Goal: Task Accomplishment & Management: Manage account settings

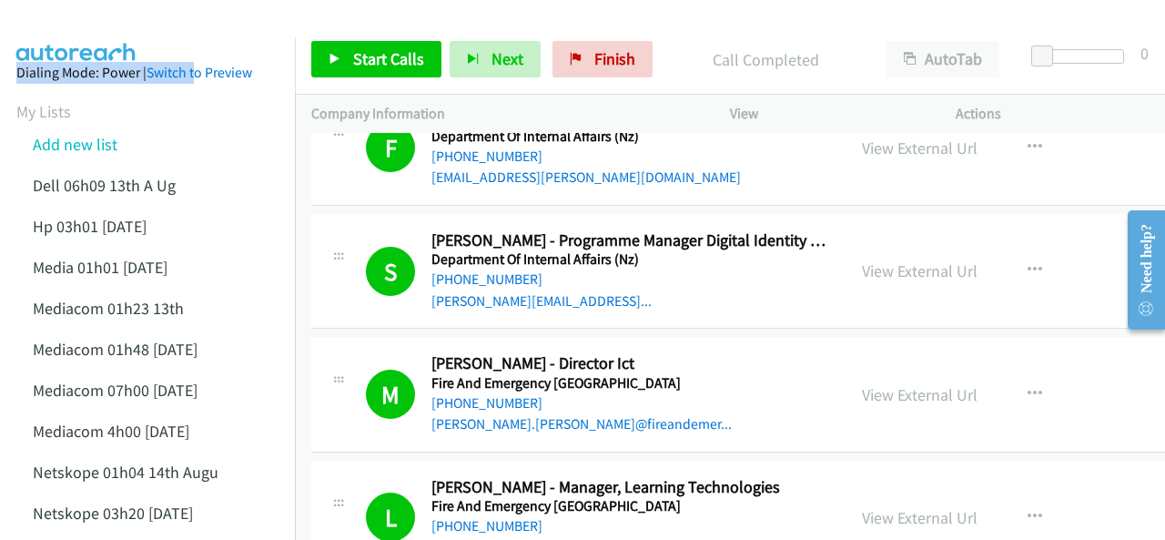
scroll to position [6005, 0]
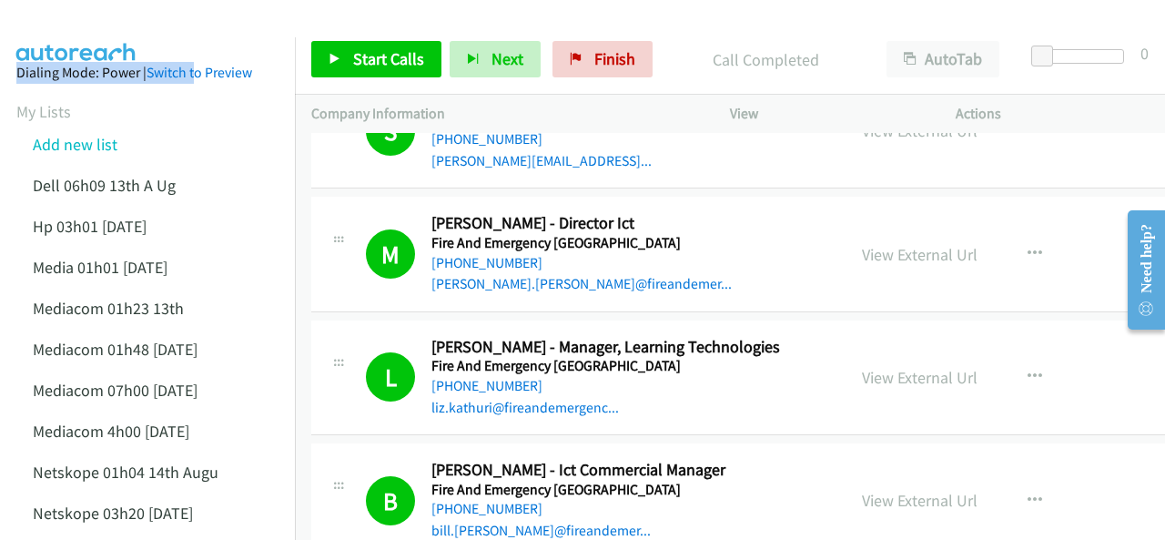
click at [355, 60] on span "Start Calls" at bounding box center [388, 58] width 71 height 21
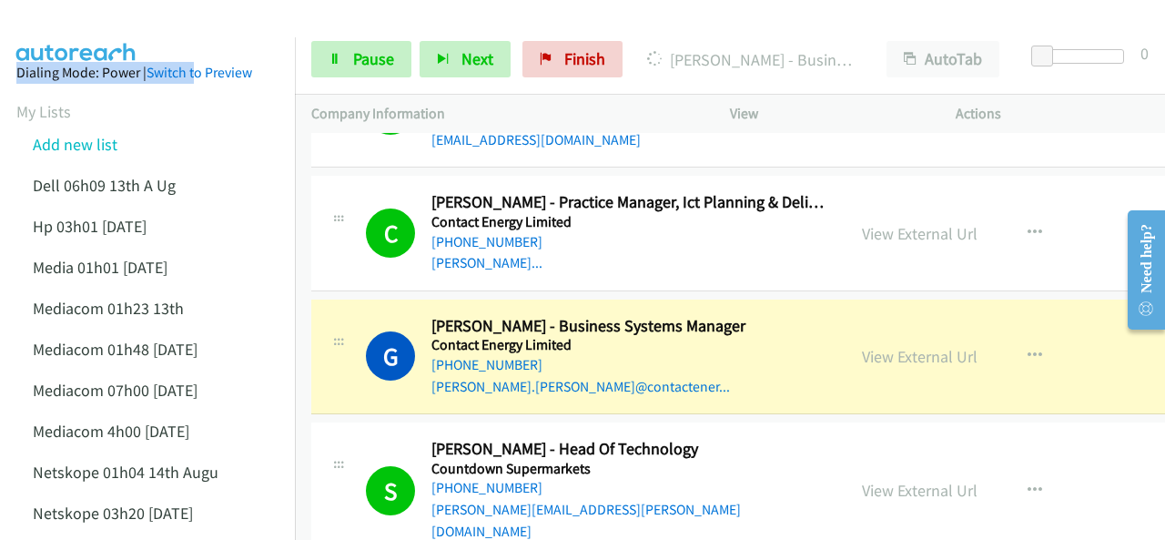
scroll to position [1820, 0]
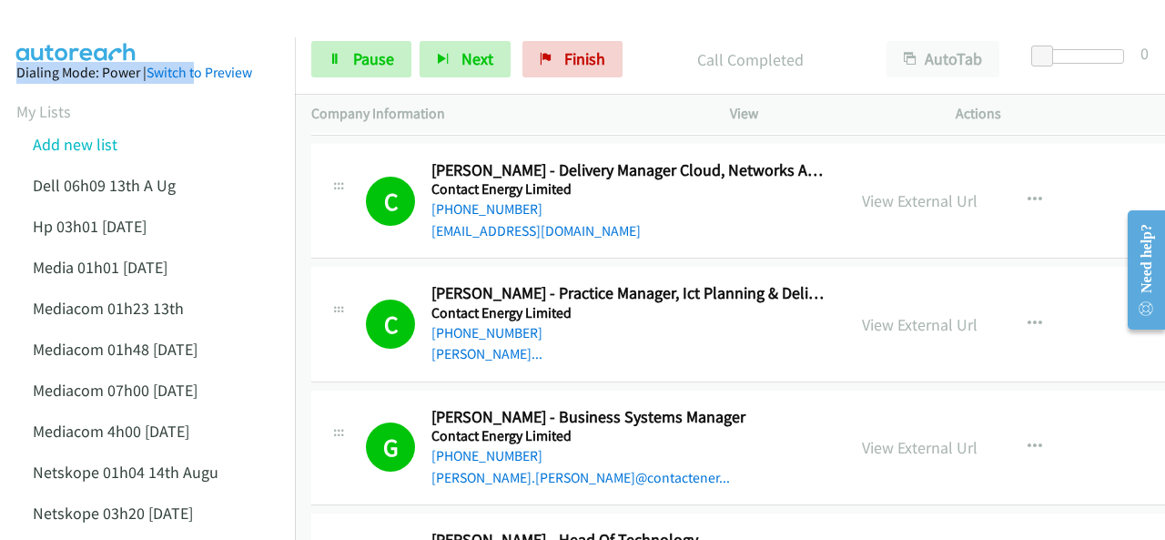
click at [143, 14] on img at bounding box center [76, 32] width 136 height 64
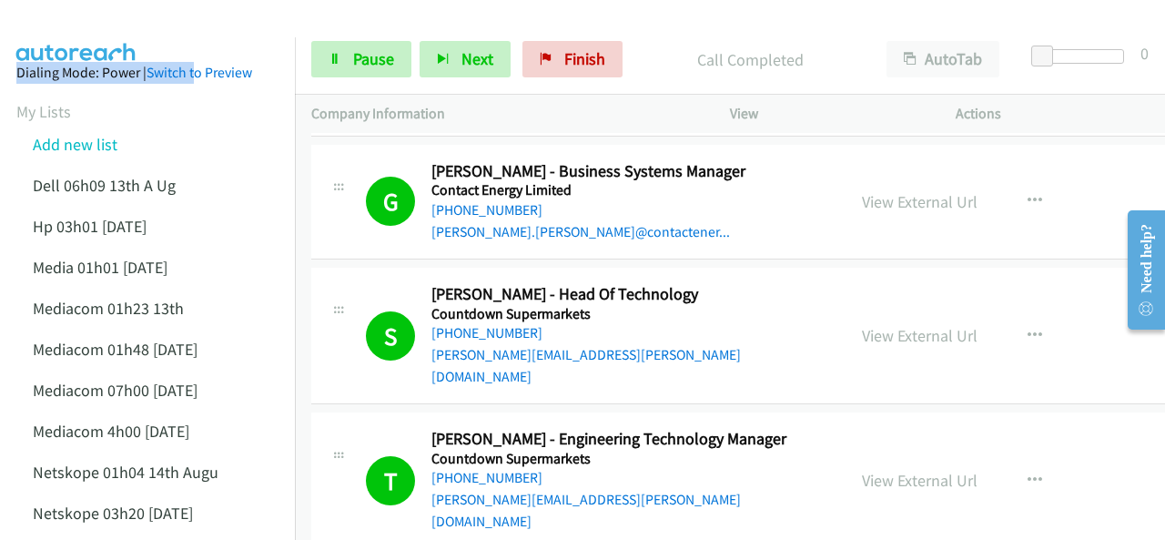
scroll to position [2093, 0]
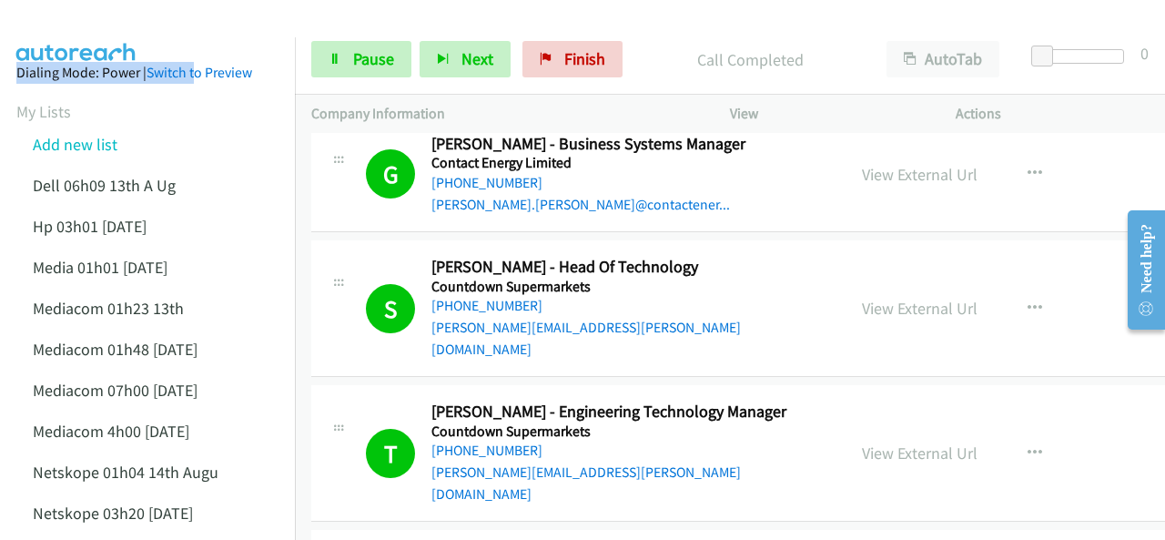
click at [149, 20] on div at bounding box center [574, 35] width 1148 height 70
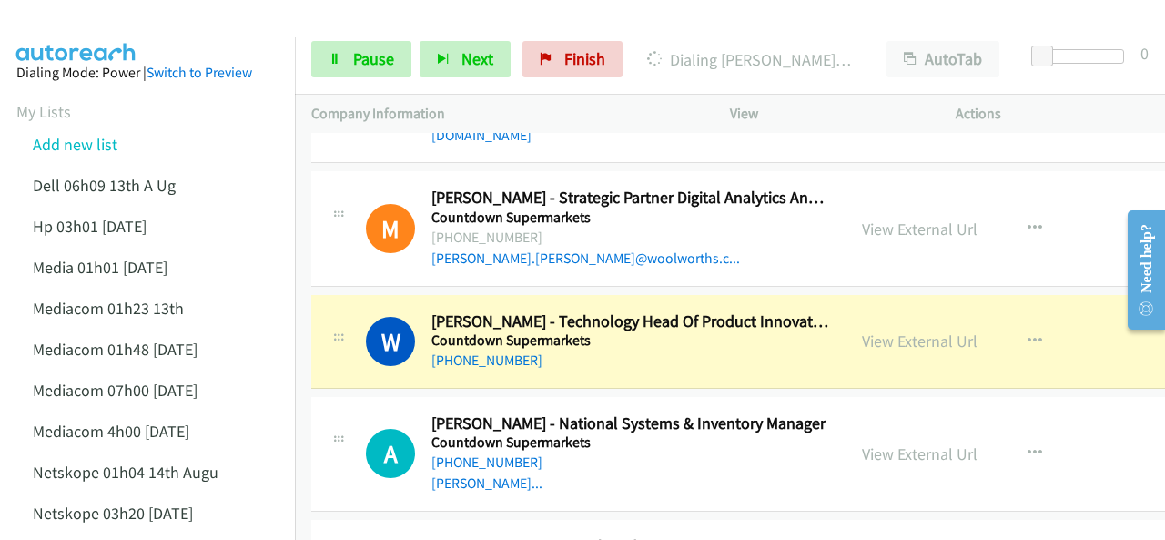
scroll to position [2457, 0]
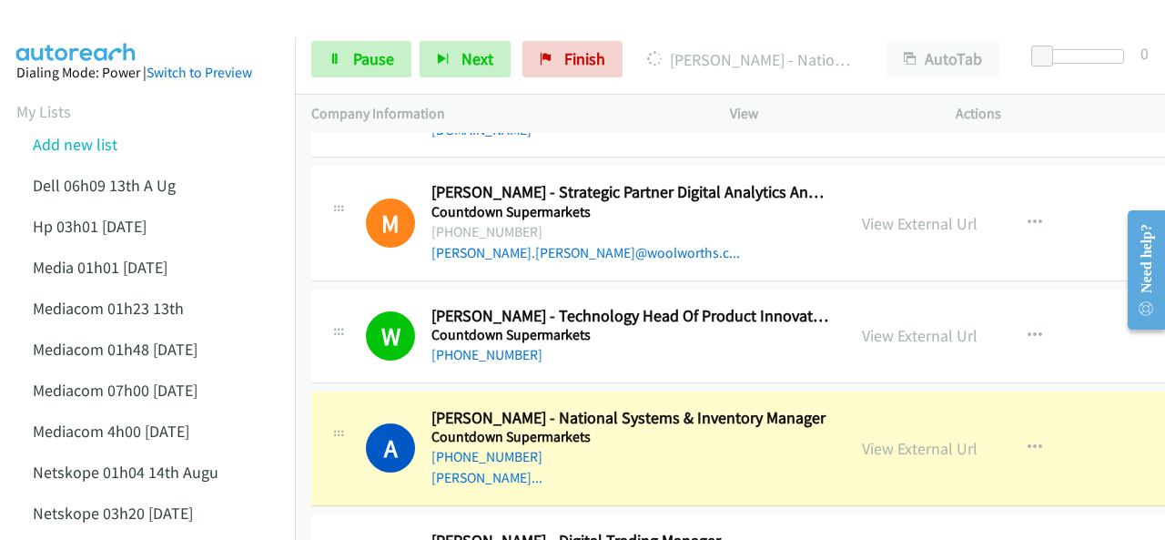
click at [122, 26] on img at bounding box center [76, 32] width 136 height 64
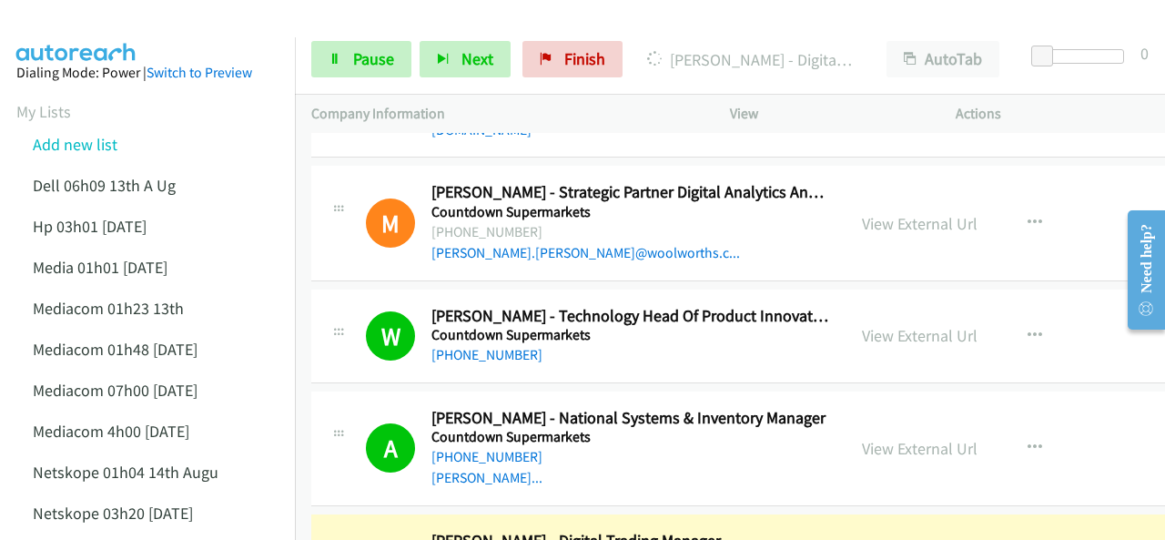
click at [126, 18] on img at bounding box center [76, 32] width 136 height 64
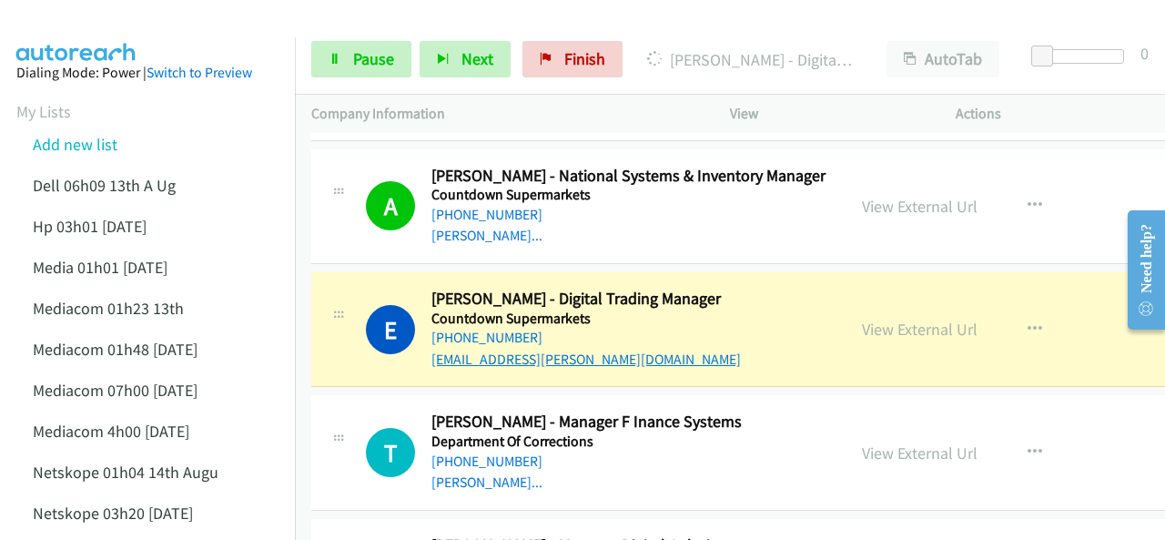
scroll to position [2730, 0]
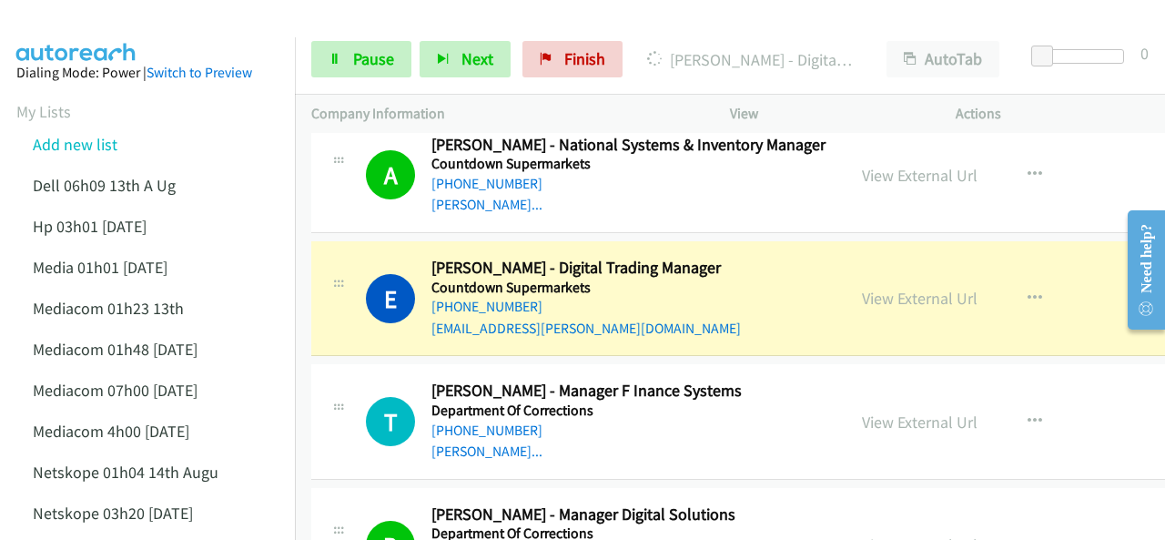
click at [104, 27] on img at bounding box center [76, 32] width 136 height 64
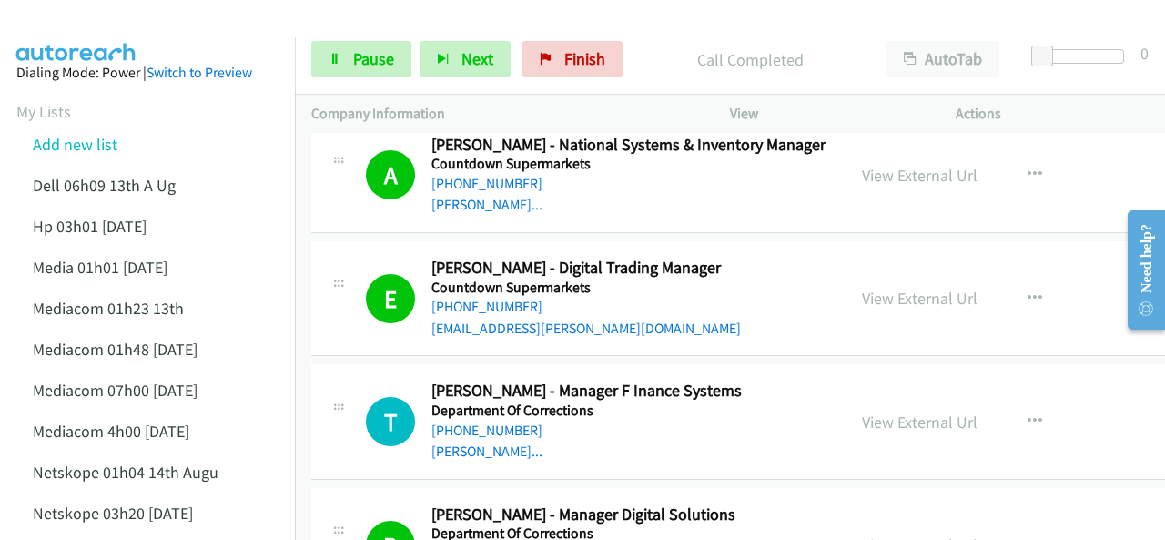
click at [142, 26] on img at bounding box center [76, 32] width 136 height 64
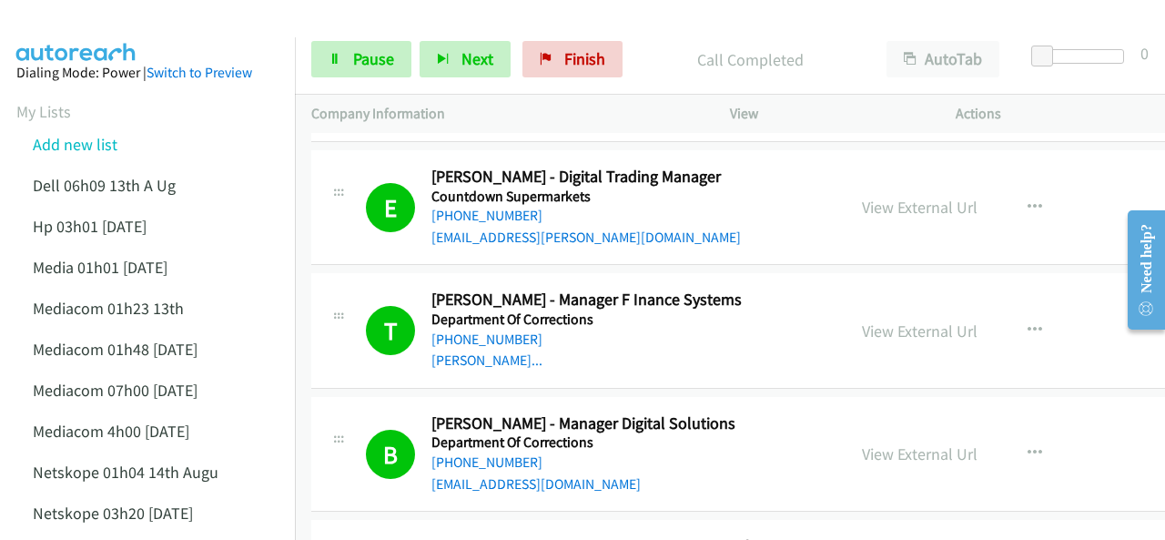
click at [191, 28] on div at bounding box center [574, 35] width 1148 height 70
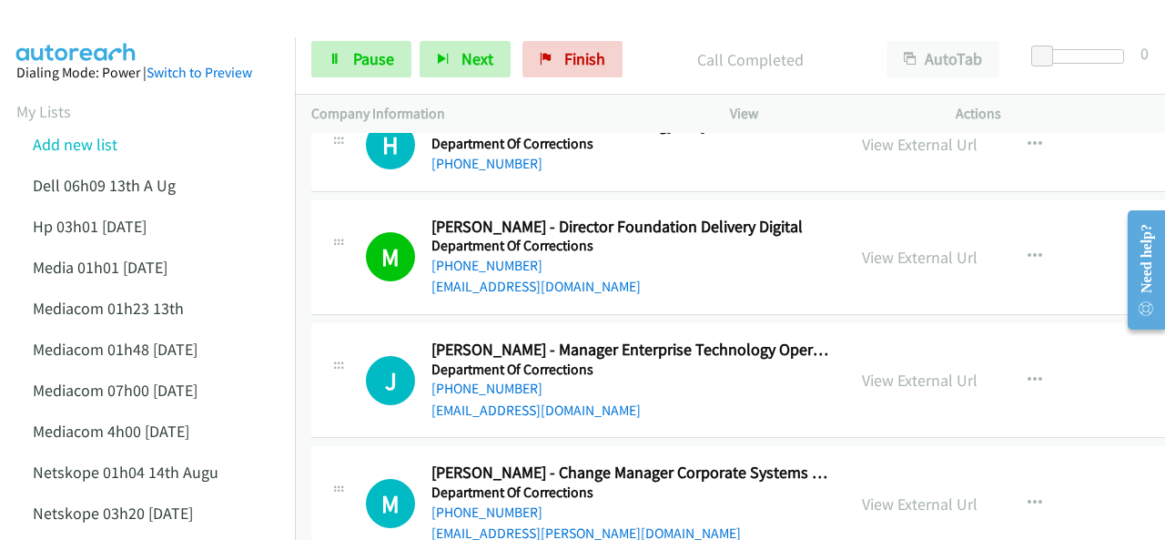
scroll to position [3367, 0]
click at [181, 25] on div at bounding box center [574, 35] width 1148 height 70
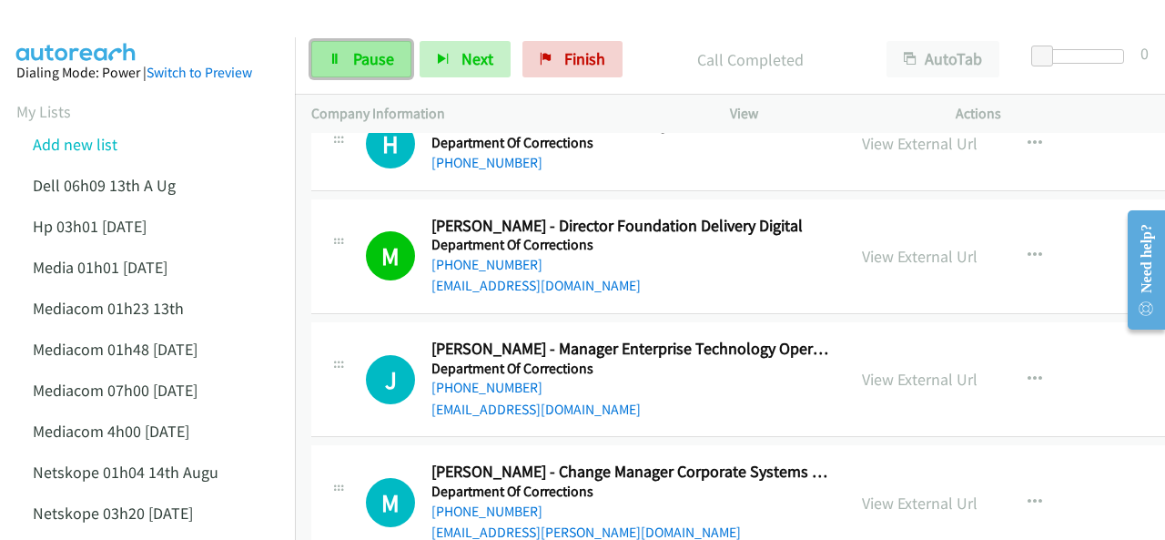
click at [383, 52] on span "Pause" at bounding box center [373, 58] width 41 height 21
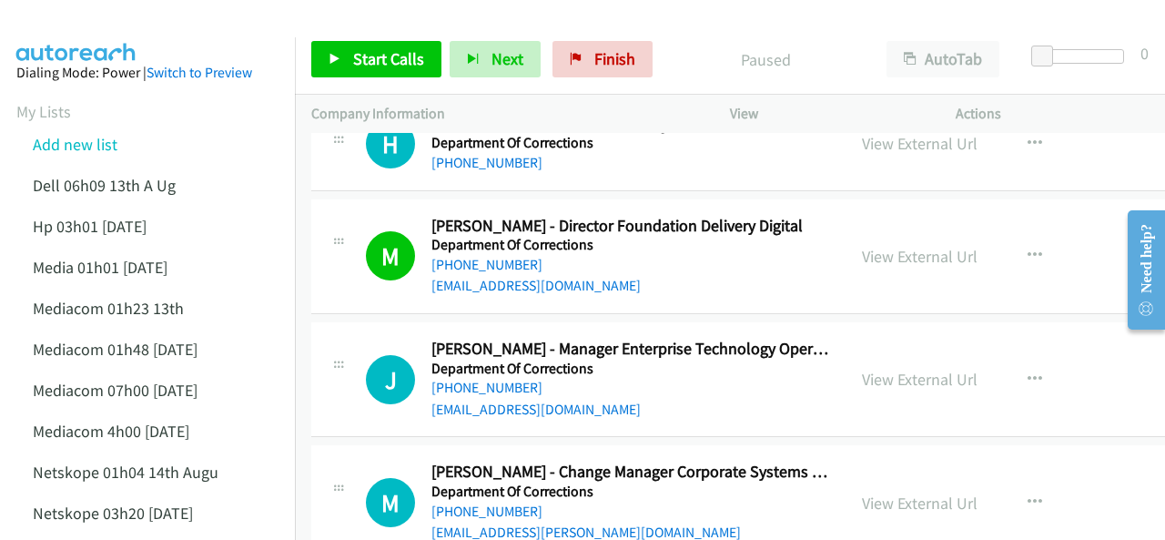
click at [138, 23] on img at bounding box center [76, 32] width 136 height 64
click at [601, 65] on span "Finish" at bounding box center [614, 58] width 41 height 21
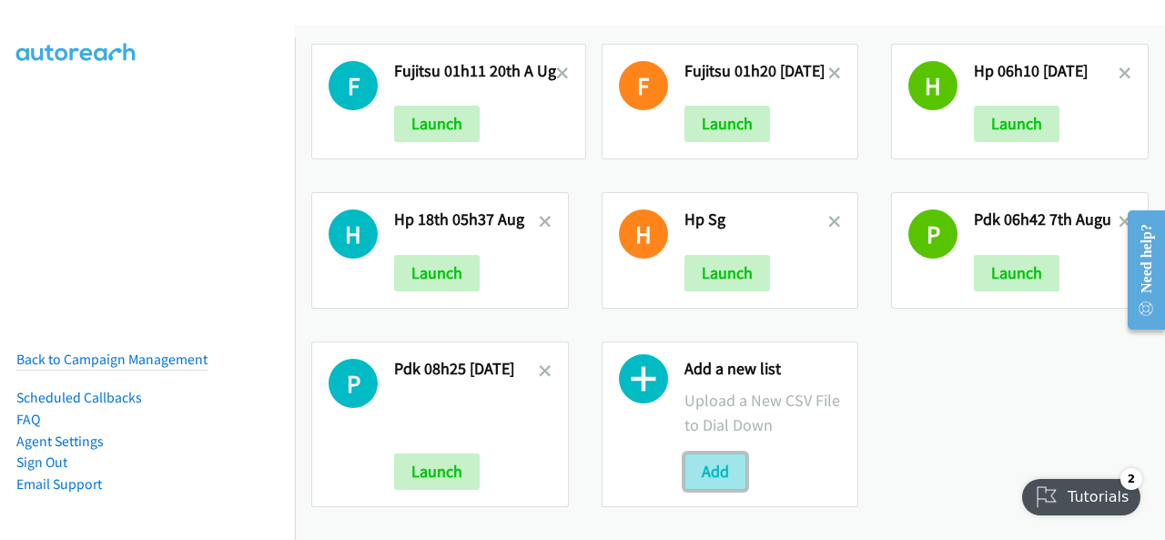
click at [719, 458] on button "Add" at bounding box center [715, 471] width 62 height 36
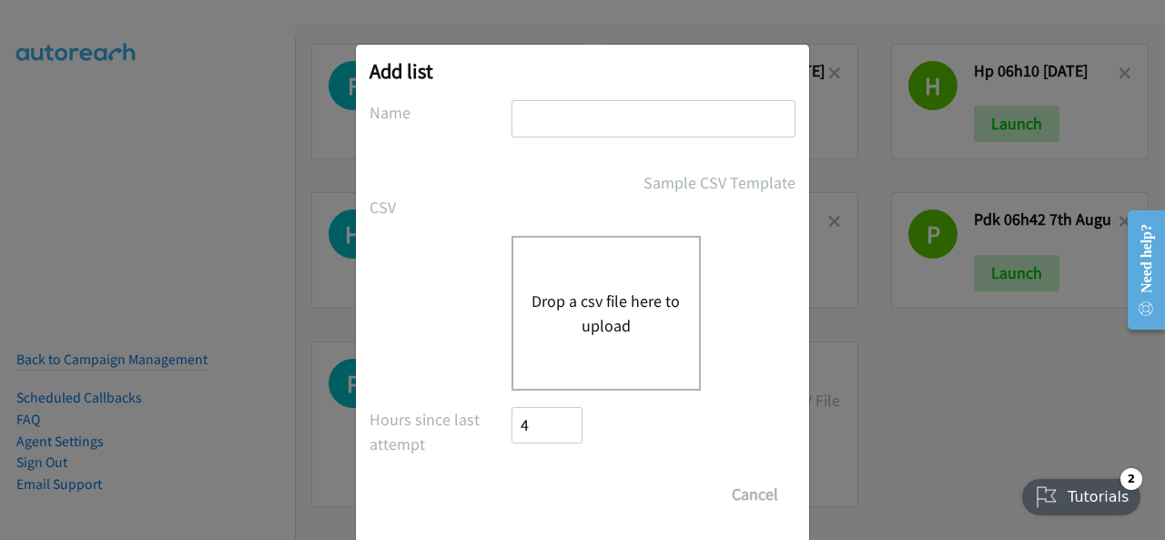
click at [576, 117] on input "text" at bounding box center [653, 118] width 284 height 37
paste input "fujitsu 5am 21st aug"
type input "fujitsu 5am 21st aug"
click at [601, 309] on button "Drop a csv file here to upload" at bounding box center [605, 312] width 149 height 49
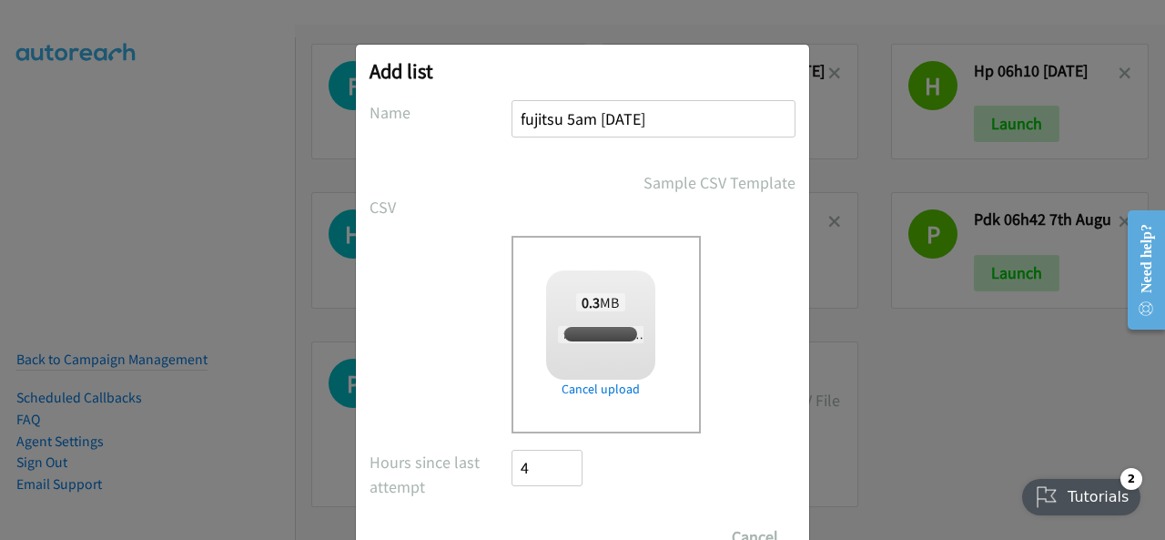
checkbox input "true"
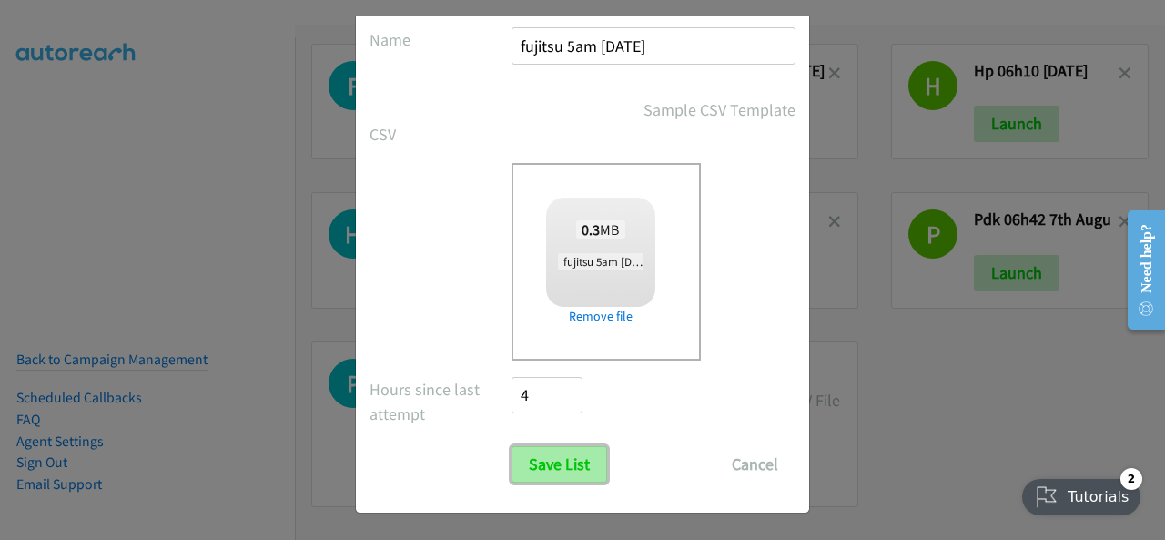
click at [538, 462] on input "Save List" at bounding box center [559, 464] width 96 height 36
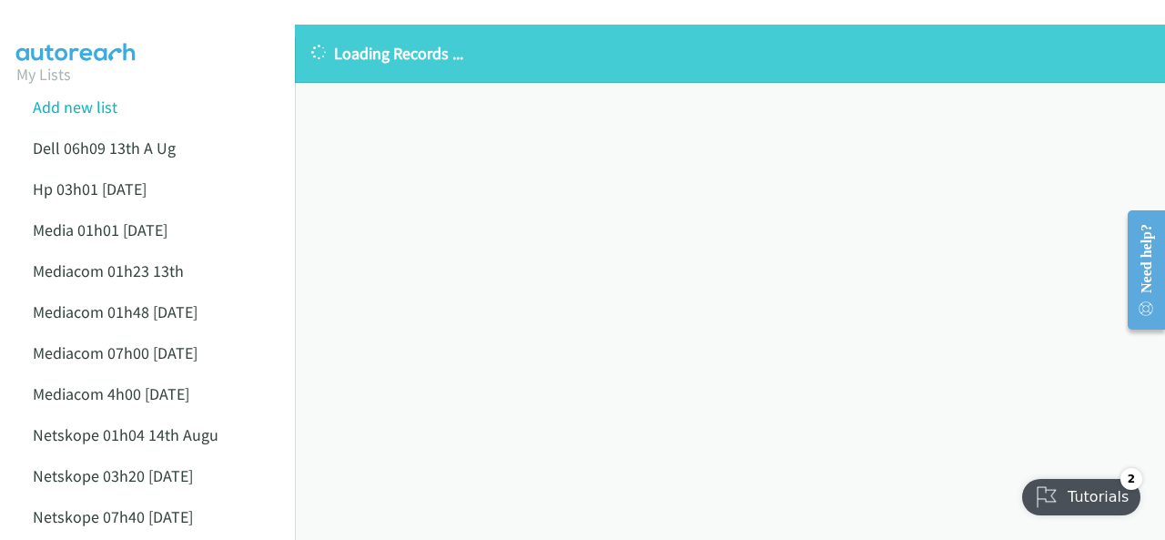
click at [129, 21] on img at bounding box center [76, 32] width 136 height 64
click at [98, 23] on img at bounding box center [76, 32] width 136 height 64
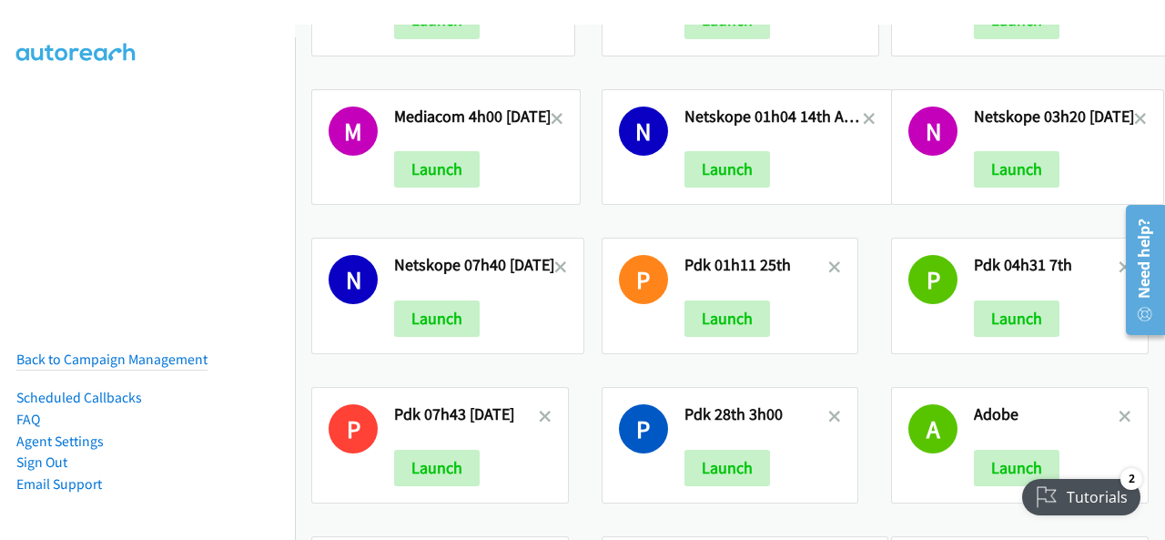
scroll to position [182, 0]
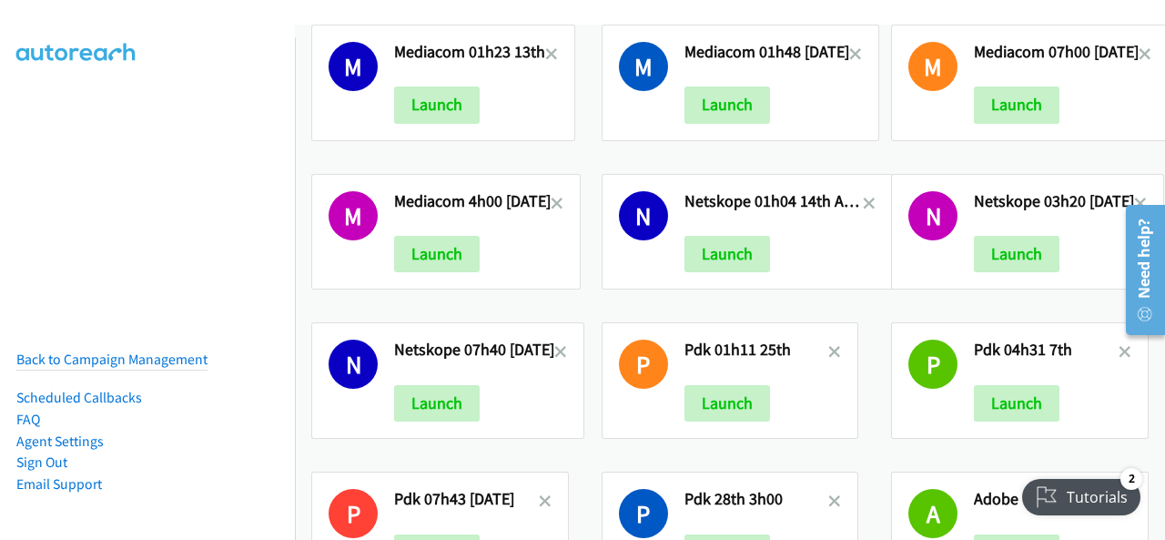
click at [1117, 348] on div "P Pdk 04h31 7th Launch" at bounding box center [1020, 380] width 258 height 116
click at [1118, 349] on icon at bounding box center [1124, 353] width 13 height 13
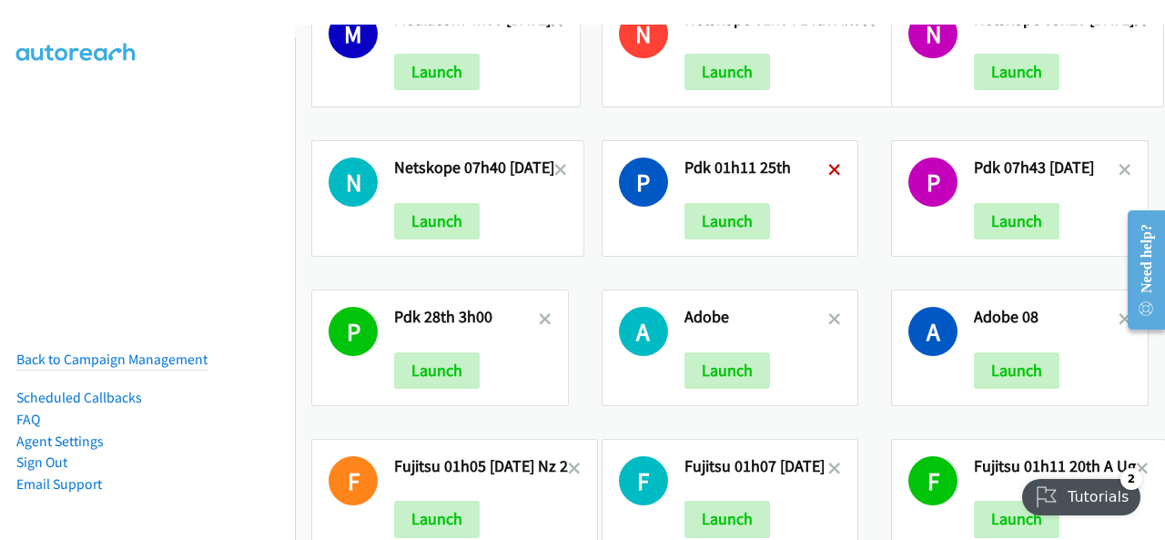
click at [828, 166] on icon at bounding box center [834, 171] width 13 height 13
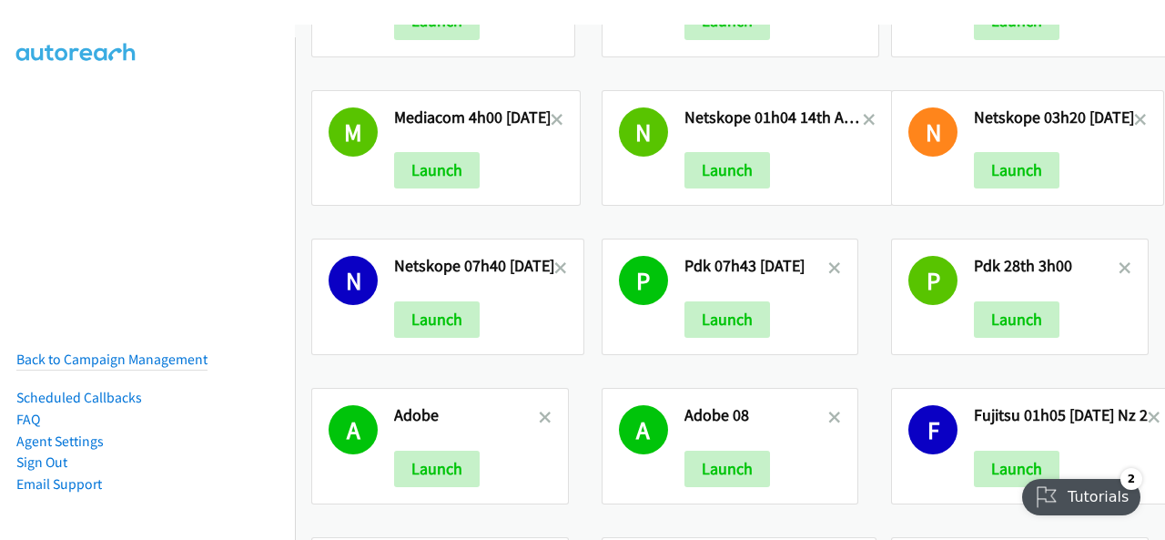
scroll to position [364, 0]
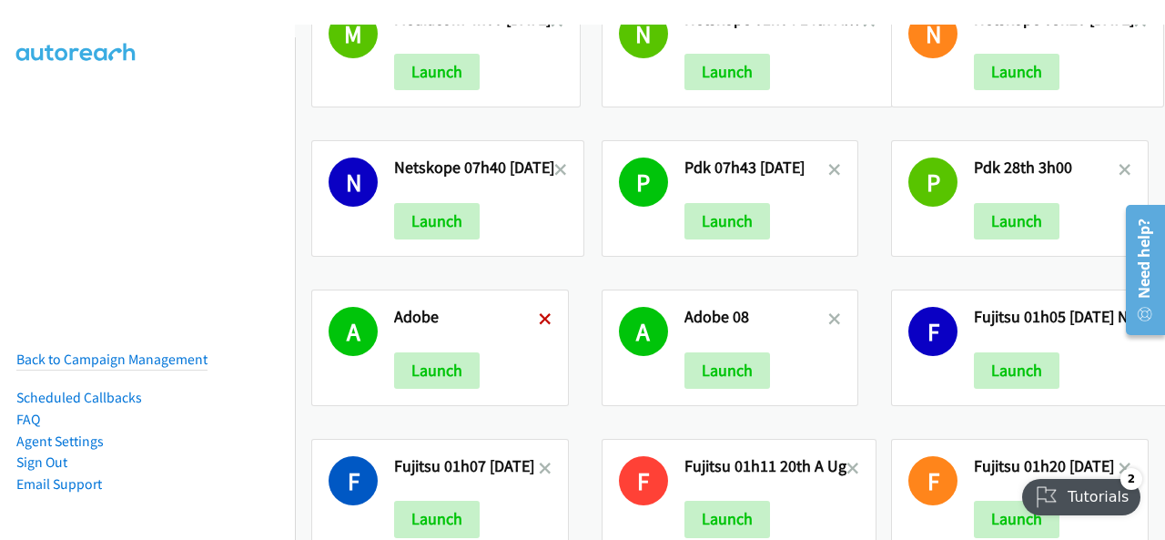
click at [539, 314] on icon at bounding box center [545, 320] width 13 height 13
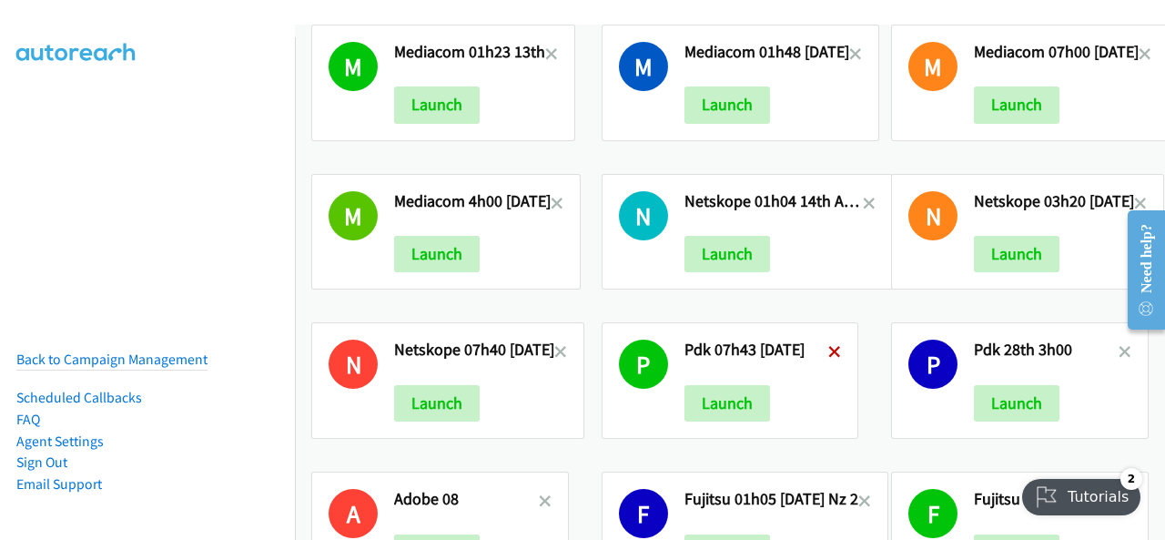
click at [830, 347] on icon at bounding box center [834, 353] width 13 height 13
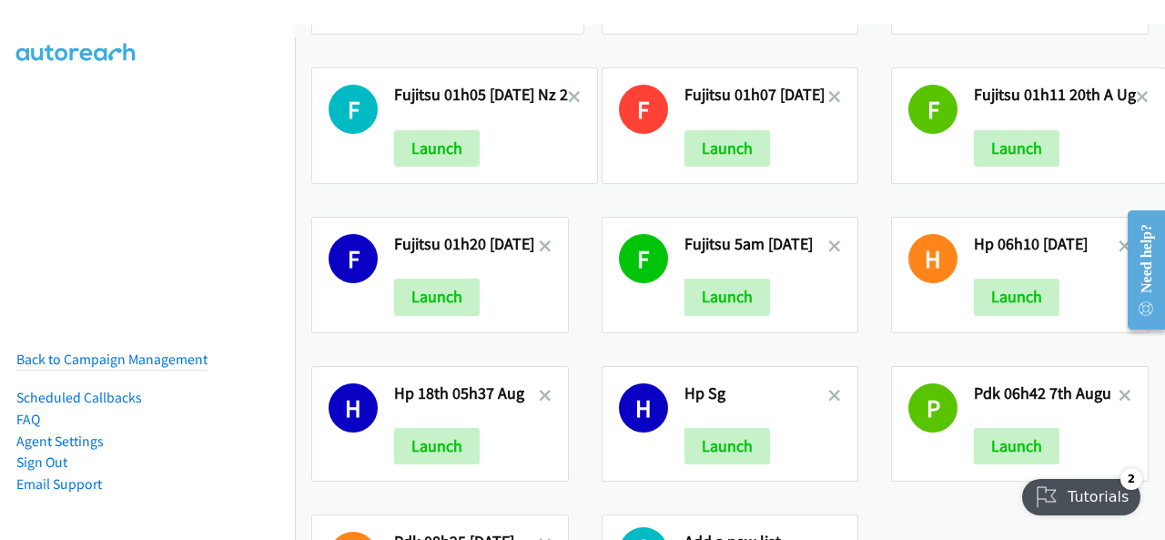
scroll to position [762, 0]
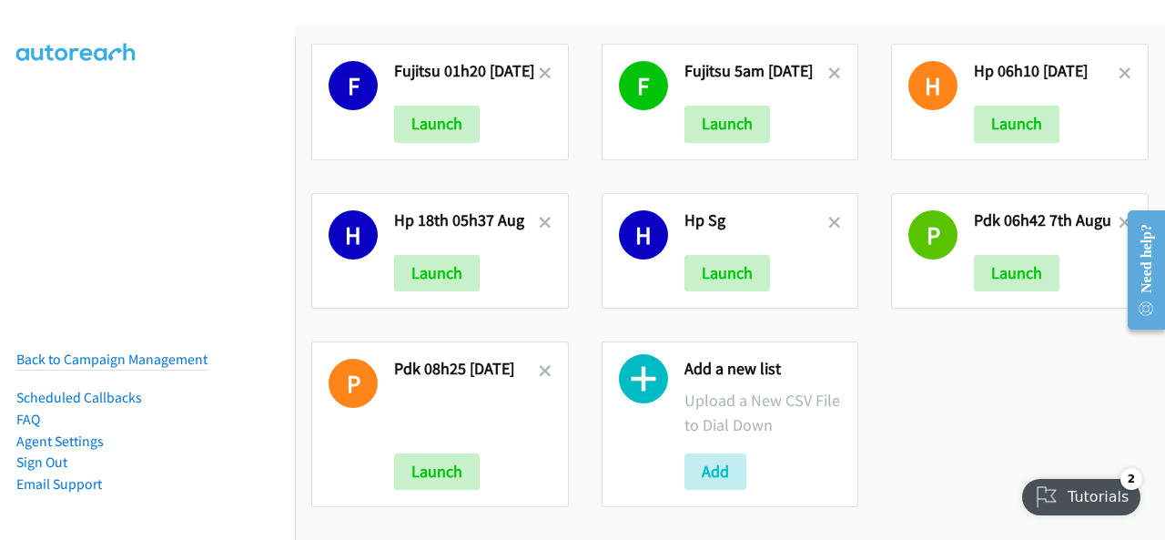
click at [701, 433] on div "Add a new list Upload a New CSV File to Dial Down Add" at bounding box center [762, 424] width 157 height 131
click at [541, 366] on icon at bounding box center [545, 372] width 13 height 13
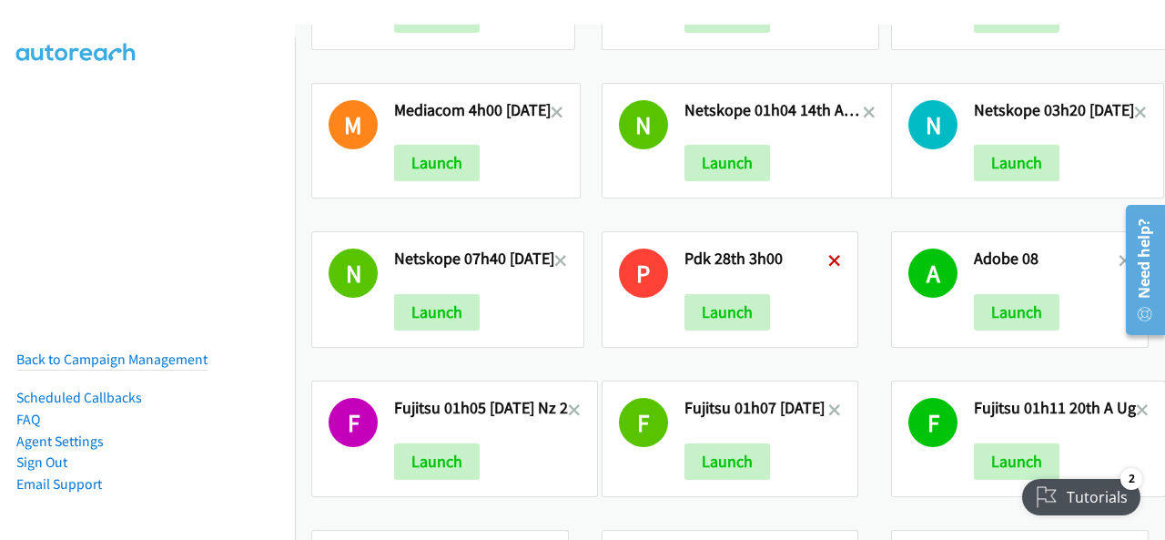
click at [828, 259] on icon at bounding box center [834, 262] width 13 height 13
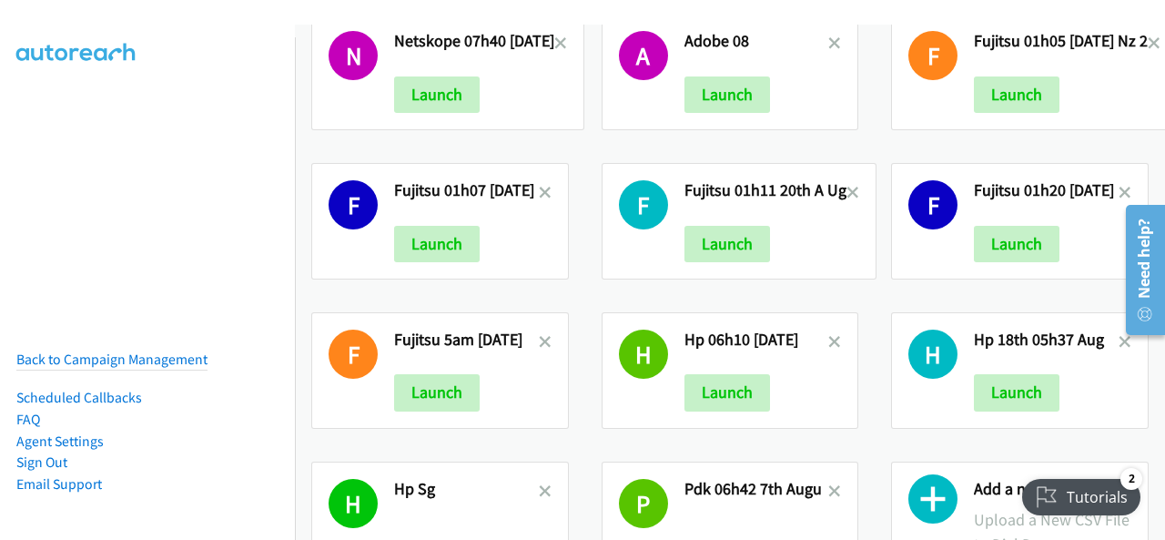
scroll to position [614, 0]
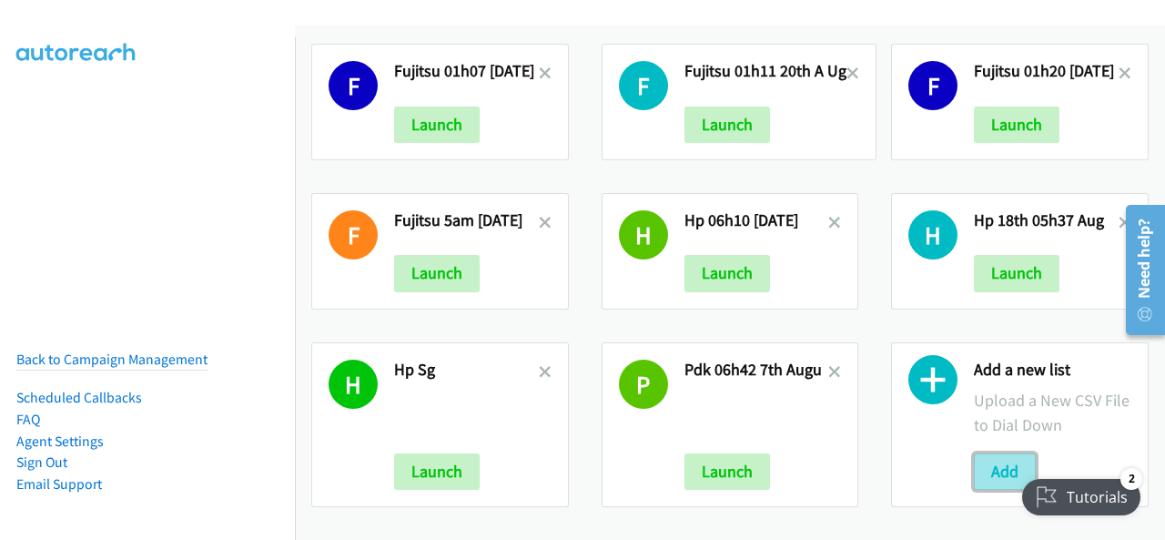
click at [975, 465] on button "Add" at bounding box center [1005, 471] width 62 height 36
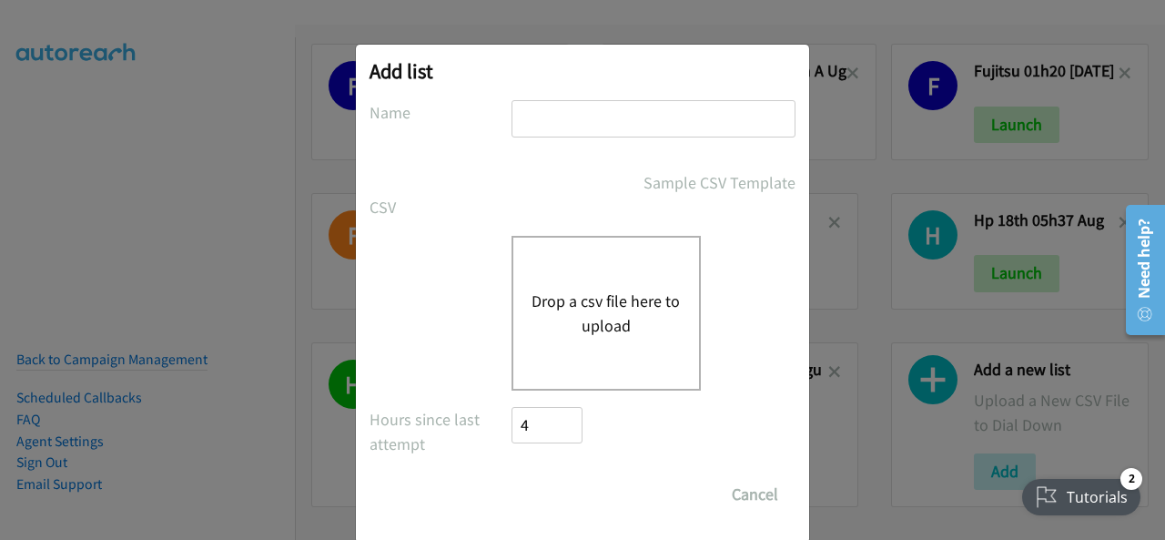
click at [513, 114] on input "text" at bounding box center [653, 118] width 284 height 37
drag, startPoint x: 513, startPoint y: 113, endPoint x: 483, endPoint y: 132, distance: 35.6
click at [483, 132] on div "Name" at bounding box center [582, 127] width 426 height 54
click at [533, 112] on input "text" at bounding box center [653, 118] width 284 height 37
paste input "fujitsu 5am 21st aug"
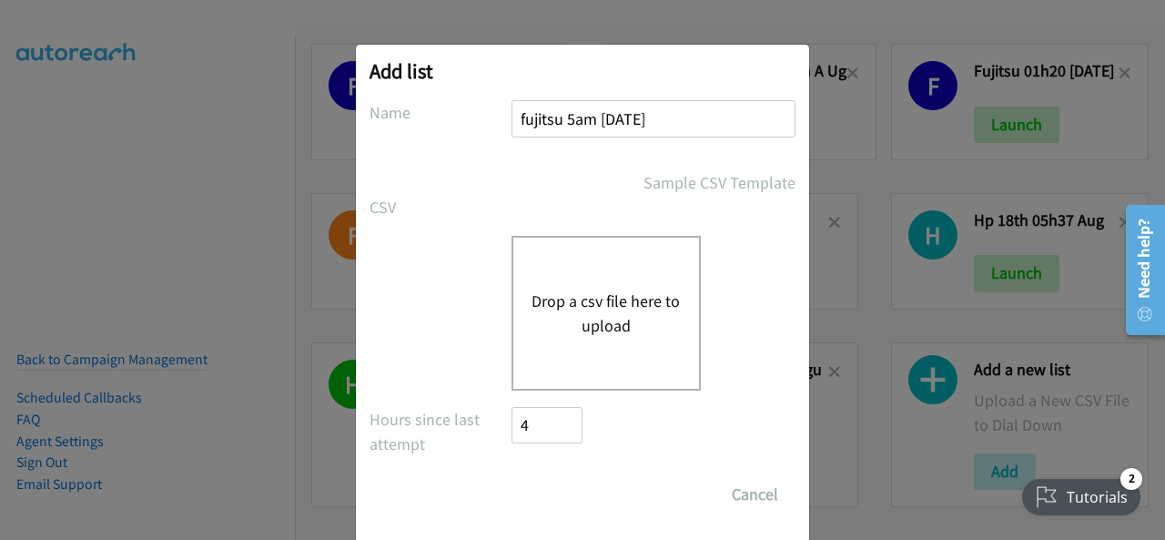
type input "fujitsu 5am 21st aug"
click at [573, 334] on button "Drop a csv file here to upload" at bounding box center [605, 312] width 149 height 49
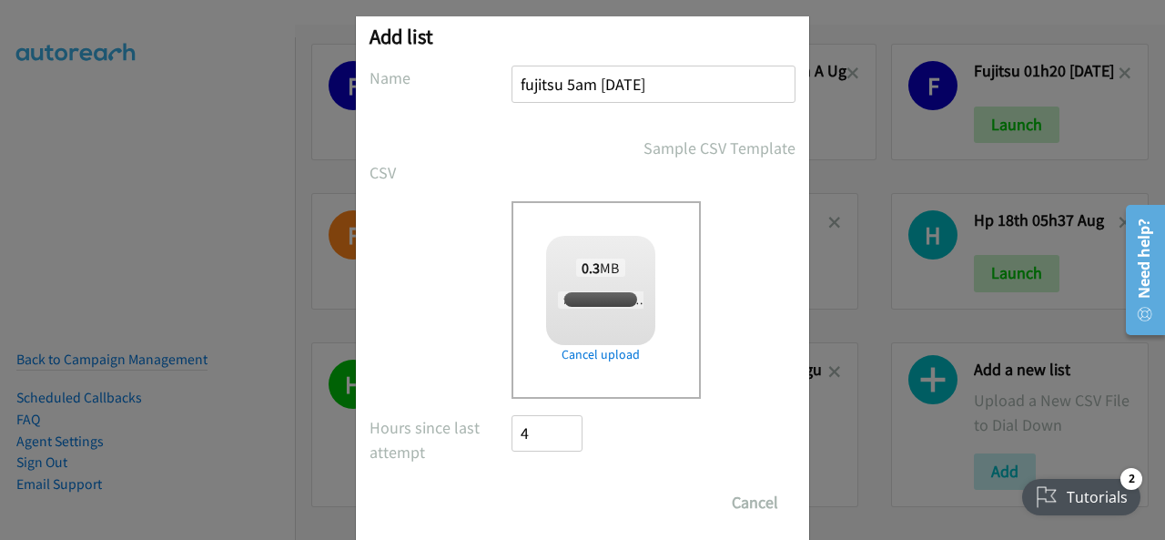
scroll to position [73, 0]
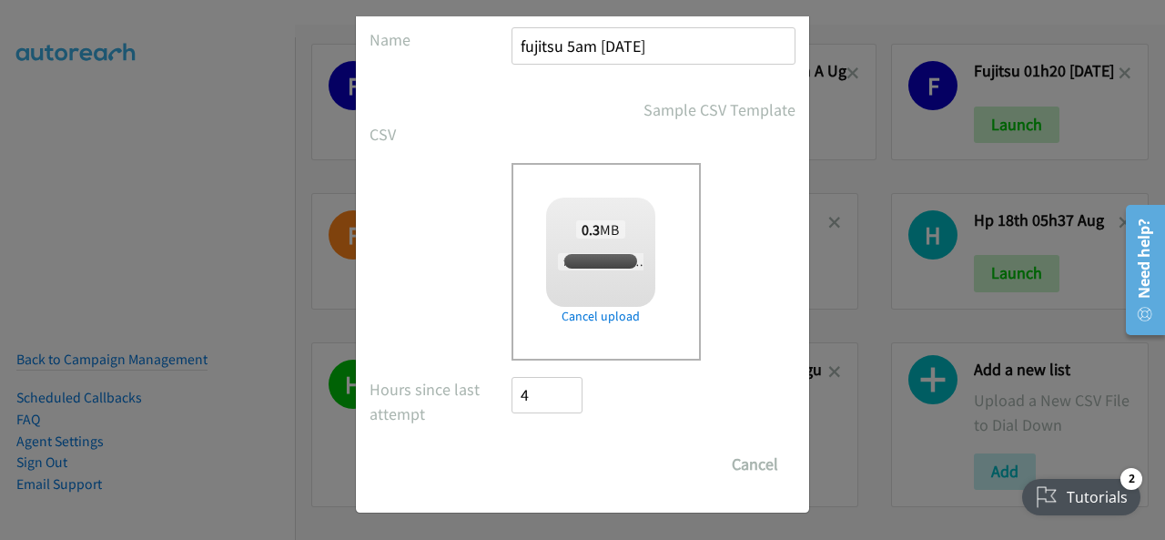
checkbox input "true"
click at [546, 460] on input "Save List" at bounding box center [559, 464] width 96 height 36
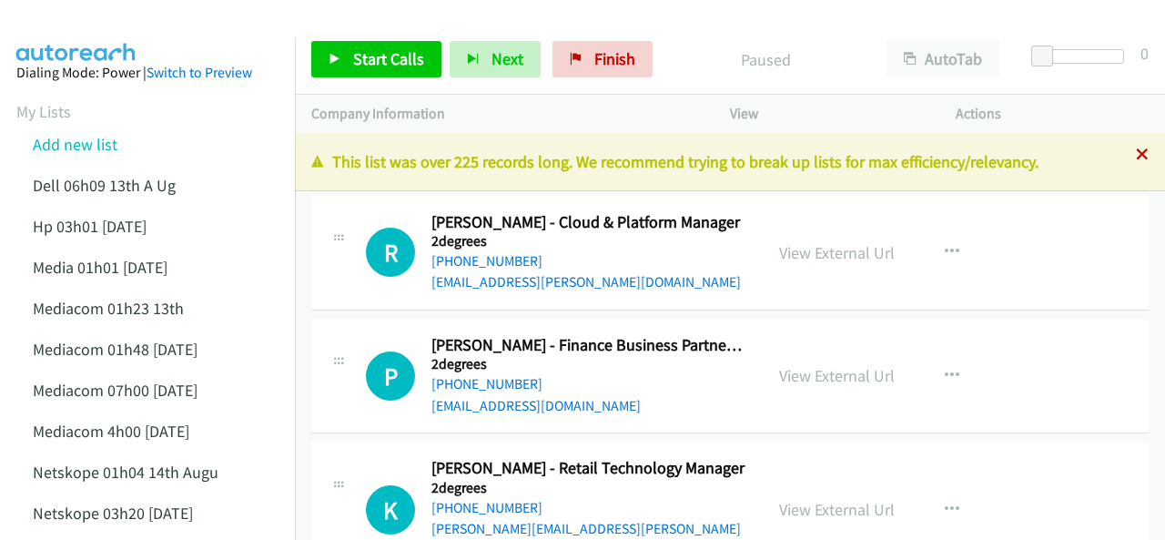
click at [1136, 156] on icon at bounding box center [1142, 155] width 13 height 13
